Goal: Information Seeking & Learning: Learn about a topic

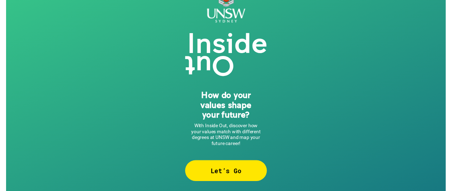
scroll to position [25, 0]
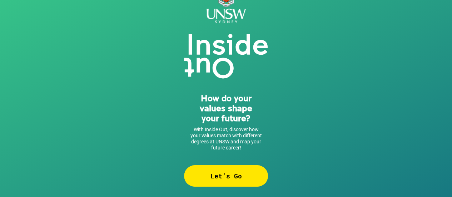
click at [226, 176] on div "Let’s Go" at bounding box center [226, 175] width 84 height 21
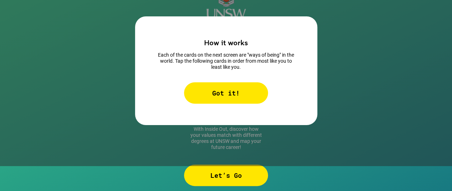
click at [235, 95] on div "Got it!" at bounding box center [226, 93] width 84 height 21
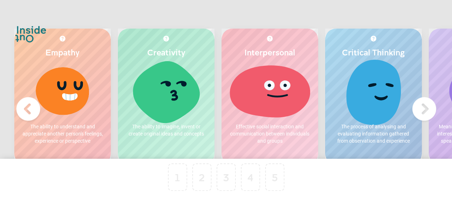
click at [81, 101] on div at bounding box center [62, 91] width 82 height 54
click at [79, 96] on div at bounding box center [62, 91] width 82 height 54
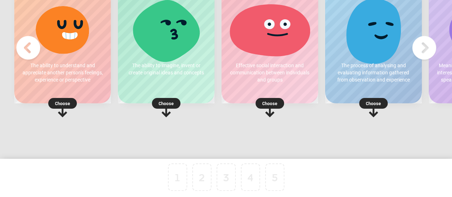
scroll to position [51, 0]
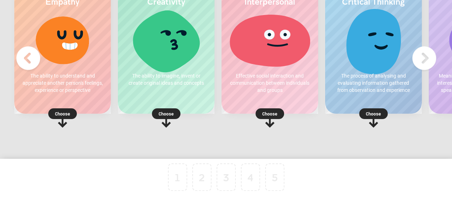
click at [69, 112] on p "Choose" at bounding box center [62, 113] width 96 height 7
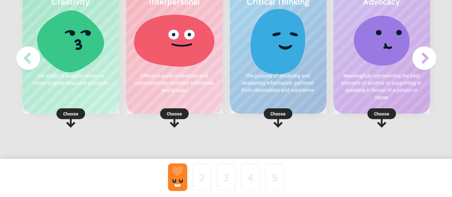
click at [277, 112] on p "Choose" at bounding box center [278, 113] width 96 height 7
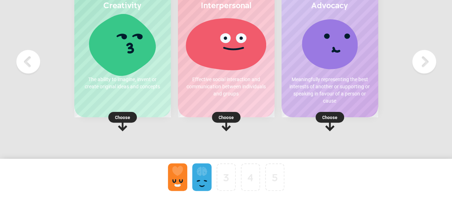
scroll to position [47, 0]
click at [335, 119] on p "Choose" at bounding box center [329, 117] width 96 height 7
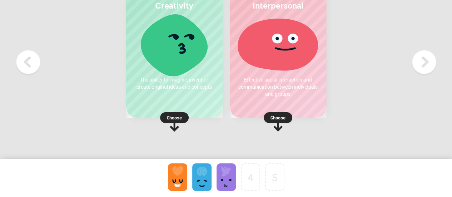
click at [178, 115] on p "Choose" at bounding box center [174, 117] width 96 height 7
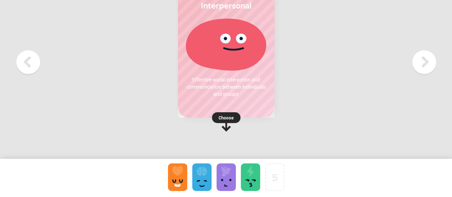
click at [221, 114] on p "Choose" at bounding box center [226, 117] width 96 height 7
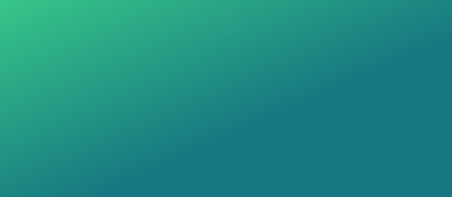
scroll to position [3, 0]
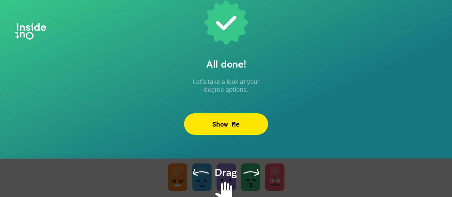
click at [234, 124] on div "Show Me" at bounding box center [226, 123] width 84 height 21
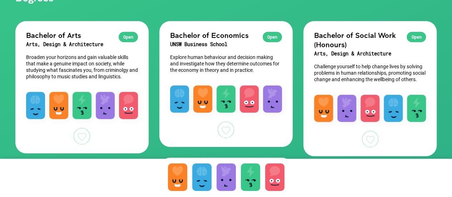
scroll to position [104, 0]
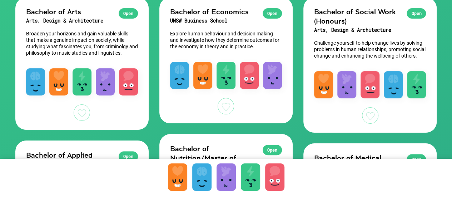
click at [419, 5] on div "Open Bachelor of Social Work (Honours) Arts, Design & Architecture Challenge yo…" at bounding box center [369, 30] width 133 height 67
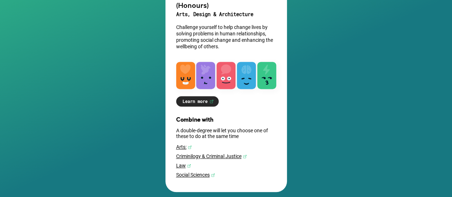
scroll to position [125, 0]
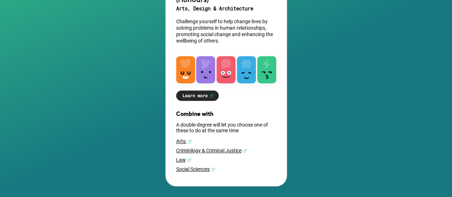
click at [197, 168] on link "Social Sciences" at bounding box center [226, 169] width 100 height 6
click at [221, 146] on div "Combine with A double-degree will let you choose one of these to do at the same…" at bounding box center [225, 142] width 121 height 65
click at [229, 149] on link "Criminilogy & Criminal Justice" at bounding box center [226, 151] width 100 height 6
